Goal: Information Seeking & Learning: Learn about a topic

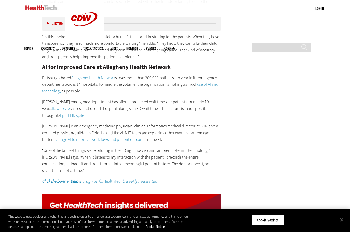
scroll to position [1017, 0]
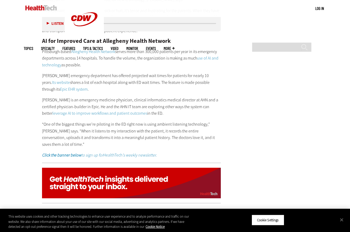
click at [148, 126] on p "“One of the biggest things we’re piloting in the ED right now is using ambient …" at bounding box center [131, 134] width 179 height 27
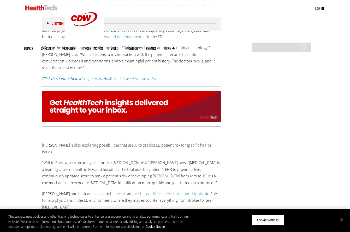
scroll to position [1174, 0]
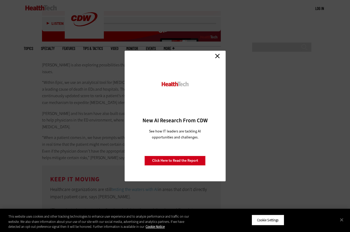
click at [218, 54] on link "Close" at bounding box center [217, 56] width 8 height 8
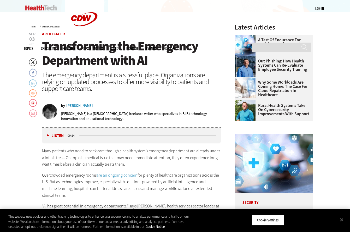
scroll to position [156, 0]
click at [32, 113] on link "Email" at bounding box center [33, 113] width 8 height 8
drag, startPoint x: 331, startPoint y: 82, endPoint x: 264, endPoint y: 97, distance: 68.2
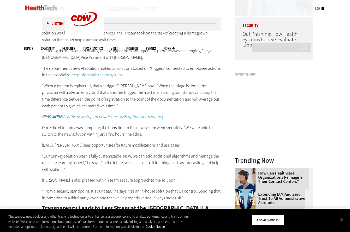
scroll to position [443, 0]
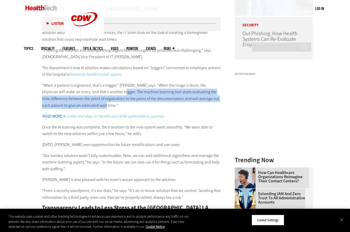
drag, startPoint x: 111, startPoint y: 91, endPoint x: 93, endPoint y: 105, distance: 22.9
click at [93, 105] on p "“When a patient is registered, that’s a trigger,” [PERSON_NAME] says. “When the…" at bounding box center [131, 95] width 179 height 27
copy p "The machine learning tool starts evaluating the time difference between the poi…"
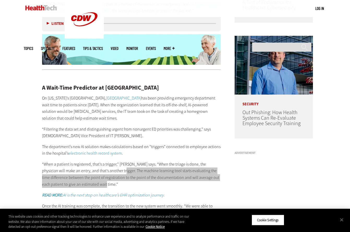
scroll to position [365, 0]
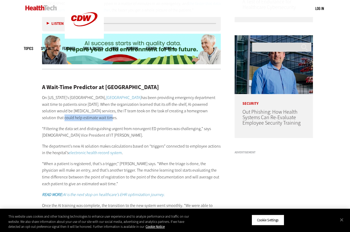
drag, startPoint x: 129, startPoint y: 118, endPoint x: 74, endPoint y: 116, distance: 54.8
click at [74, 116] on p "On [US_STATE]’s [GEOGRAPHIC_DATA], [GEOGRAPHIC_DATA] has been providing emergen…" at bounding box center [131, 107] width 179 height 27
copy p "help estimate wait times."
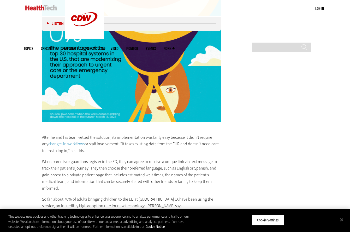
scroll to position [809, 0]
